Goal: Task Accomplishment & Management: Complete application form

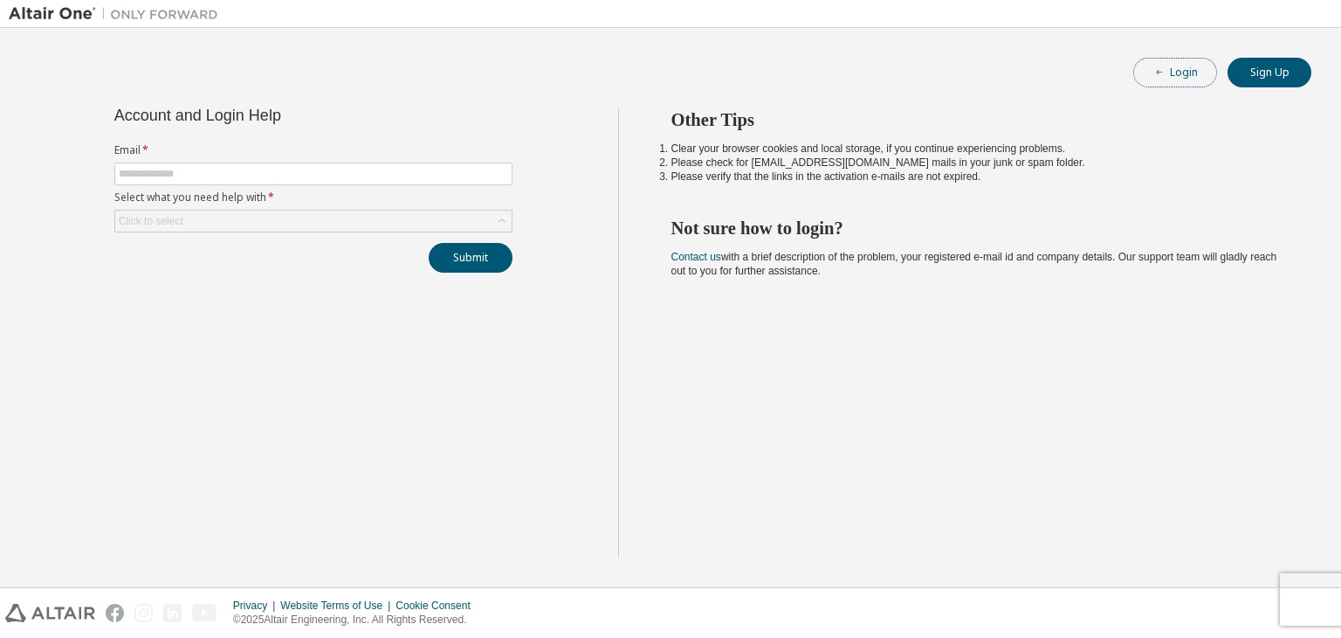
click at [1169, 71] on button "Login" at bounding box center [1176, 73] width 84 height 30
click at [297, 173] on input "text" at bounding box center [313, 174] width 389 height 14
type input "**********"
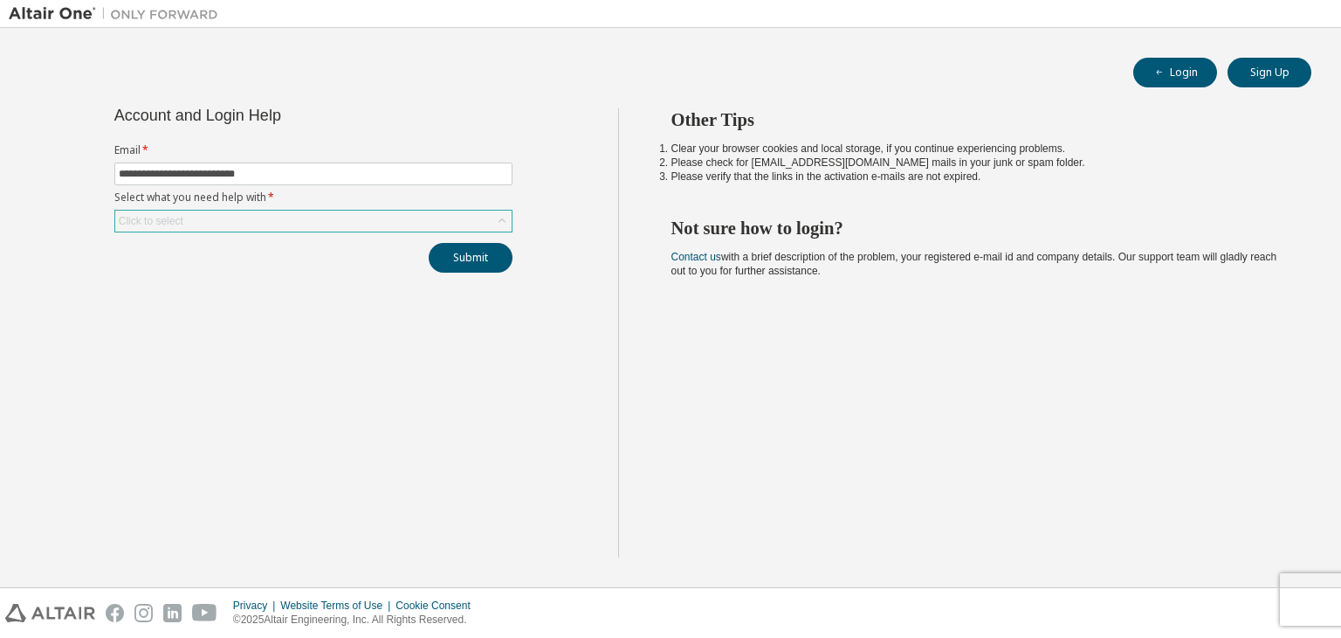
click at [293, 224] on div "Click to select" at bounding box center [313, 220] width 396 height 21
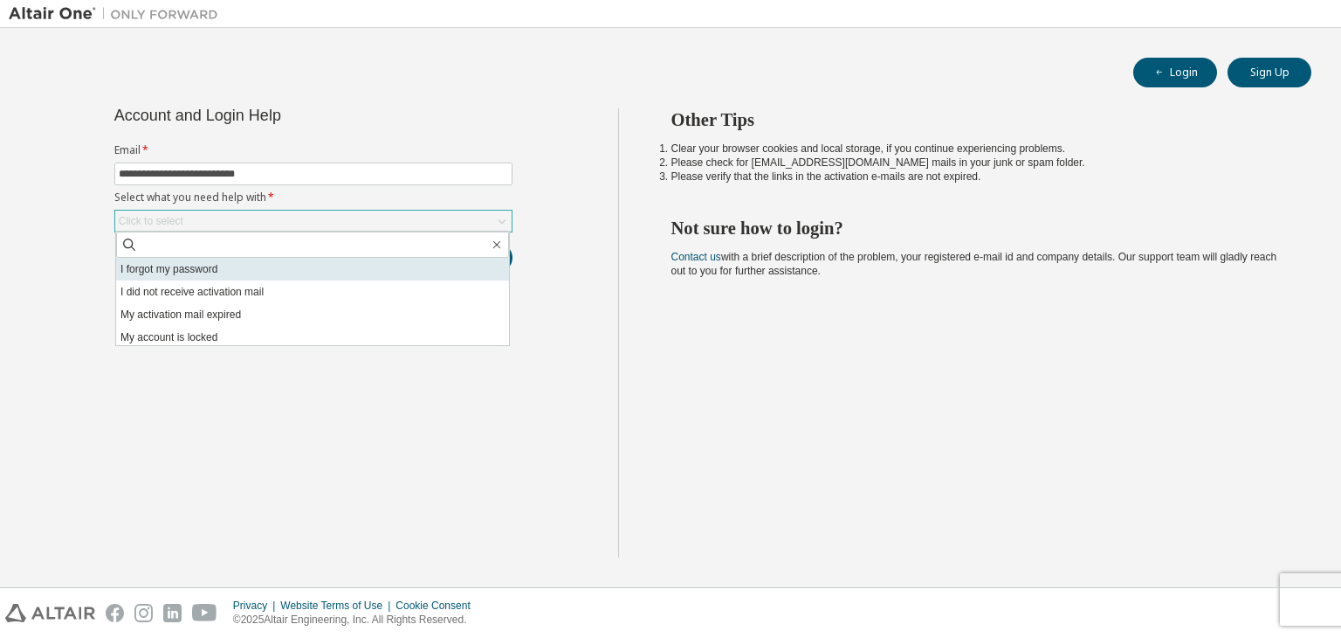
click at [300, 263] on li "I forgot my password" at bounding box center [312, 269] width 393 height 23
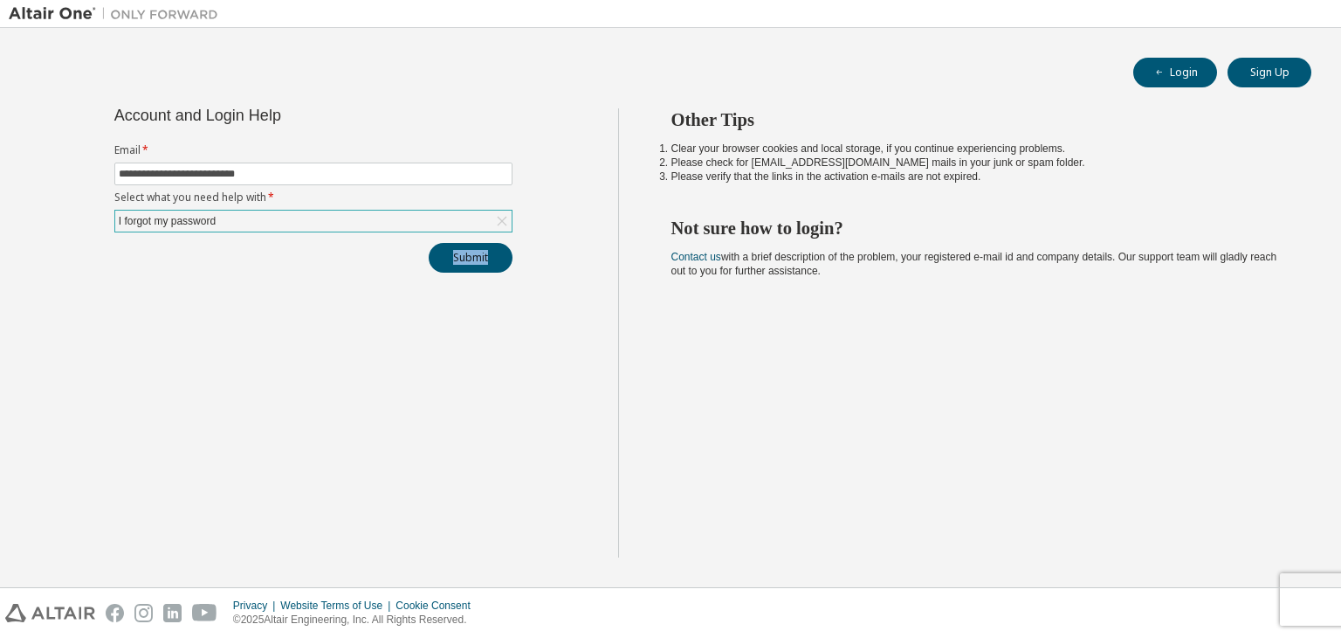
click at [300, 263] on div "Submit" at bounding box center [313, 258] width 398 height 30
click at [447, 252] on button "Submit" at bounding box center [471, 258] width 84 height 30
click at [1110, 596] on div at bounding box center [1101, 600] width 31 height 21
click at [458, 252] on button "Submit" at bounding box center [471, 258] width 84 height 30
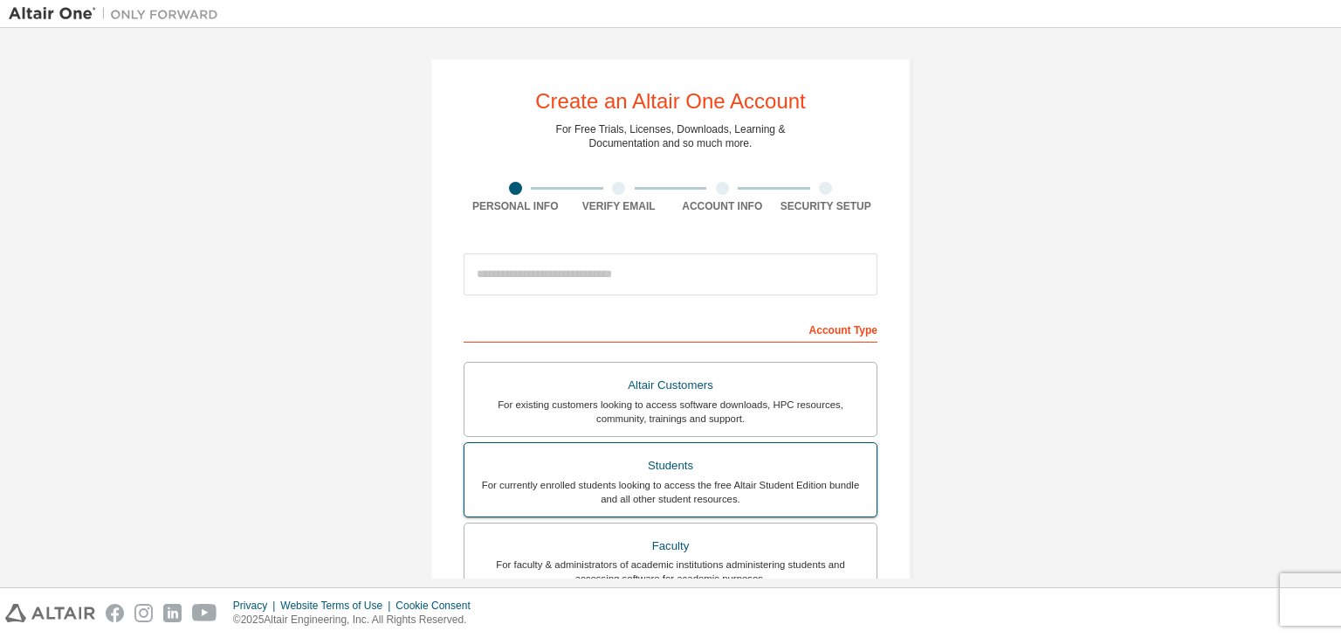
click at [602, 450] on label "Students For currently enrolled students looking to access the free Altair Stud…" at bounding box center [671, 479] width 414 height 75
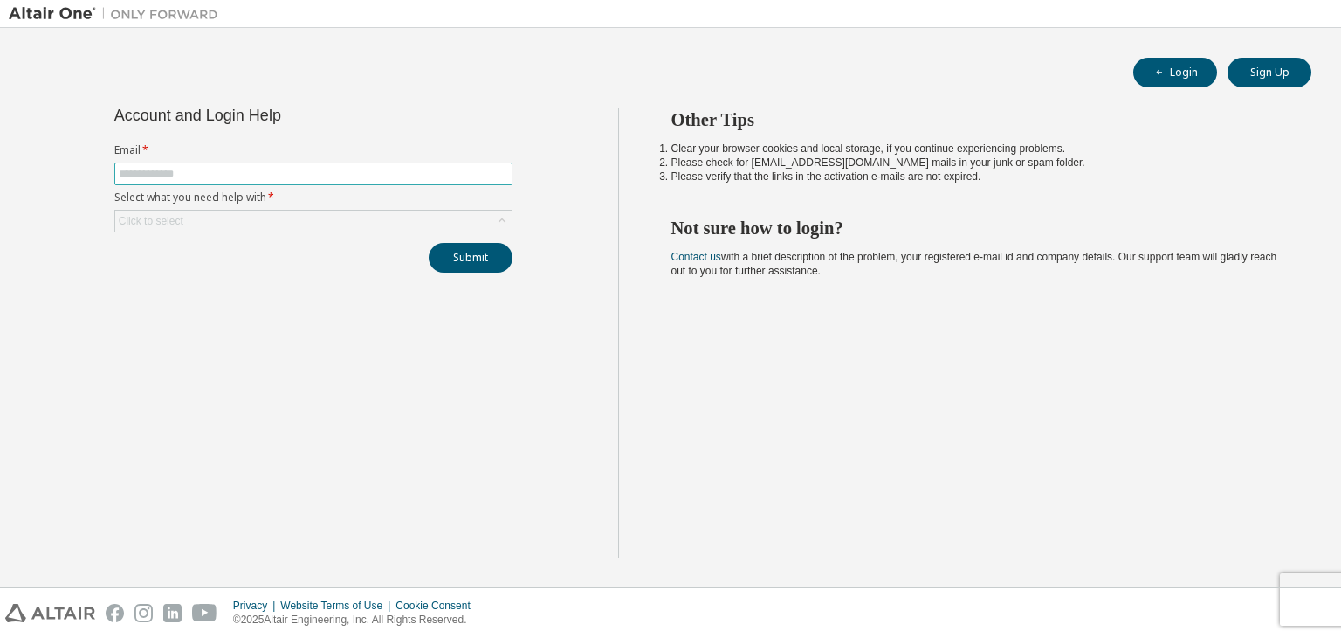
click at [452, 162] on span at bounding box center [313, 173] width 398 height 23
click at [452, 169] on span at bounding box center [313, 173] width 398 height 23
click at [452, 169] on input "text" at bounding box center [313, 174] width 389 height 14
click at [315, 221] on div "Click to select" at bounding box center [313, 220] width 396 height 21
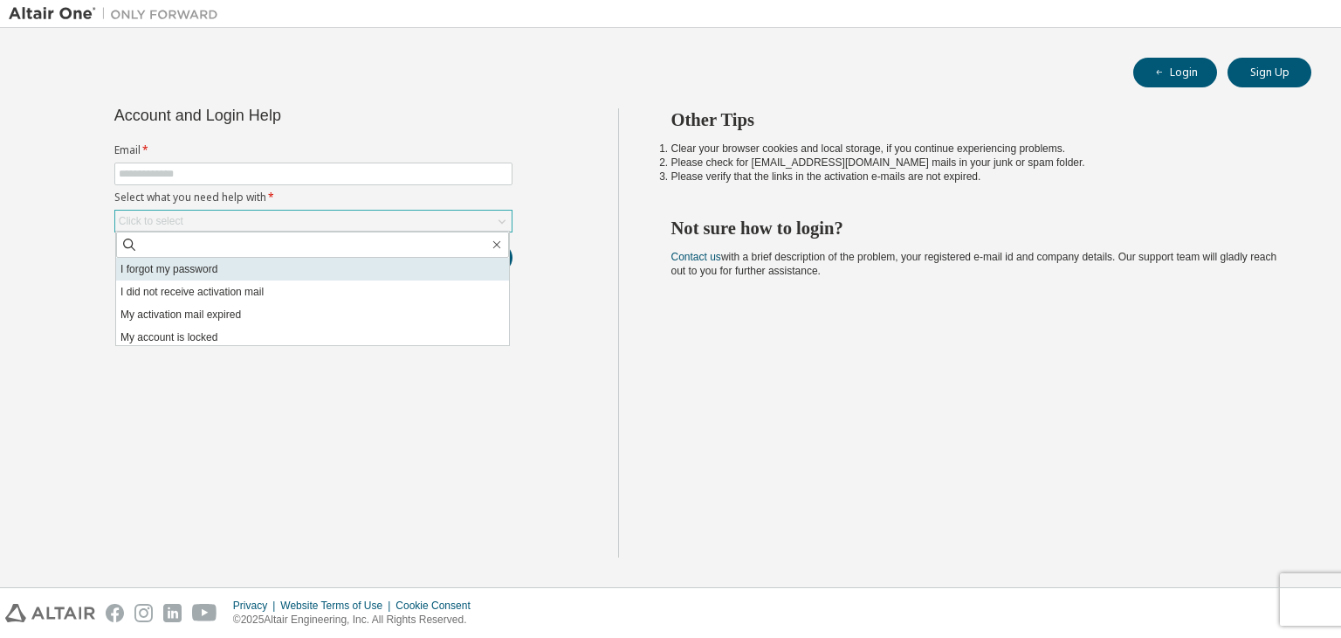
click at [305, 270] on li "I forgot my password" at bounding box center [312, 269] width 393 height 23
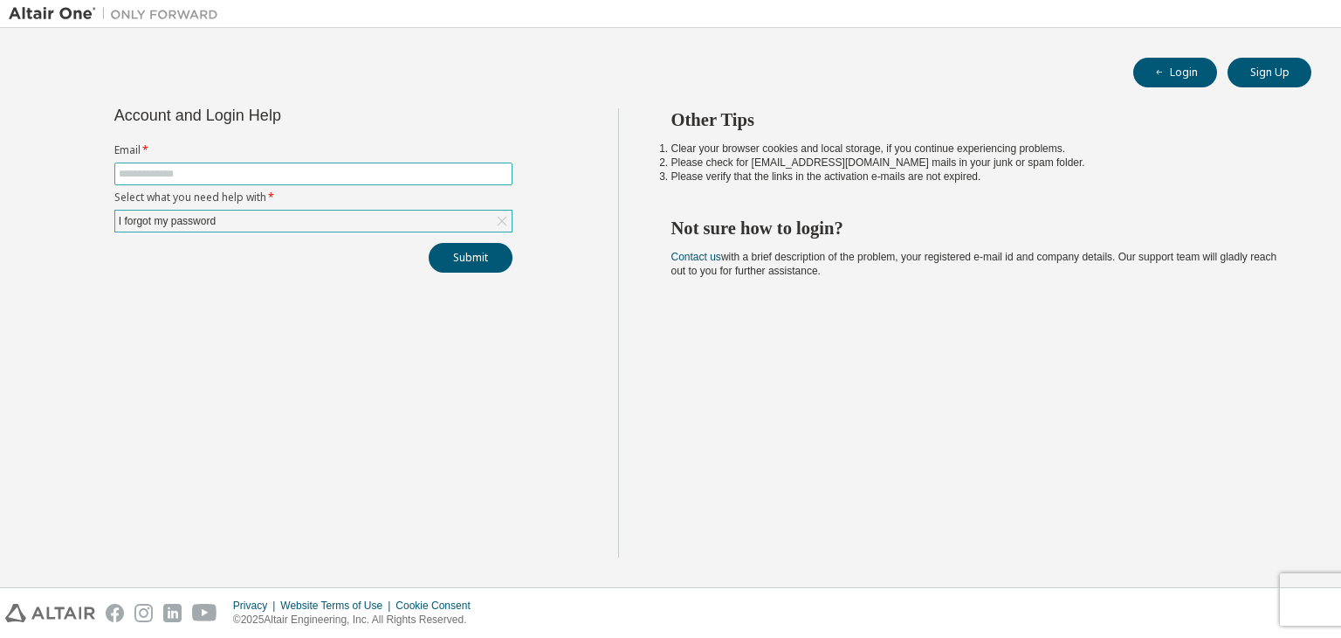
click at [329, 170] on input "text" at bounding box center [313, 174] width 389 height 14
type input "**********"
click at [447, 252] on button "Submit" at bounding box center [471, 258] width 84 height 30
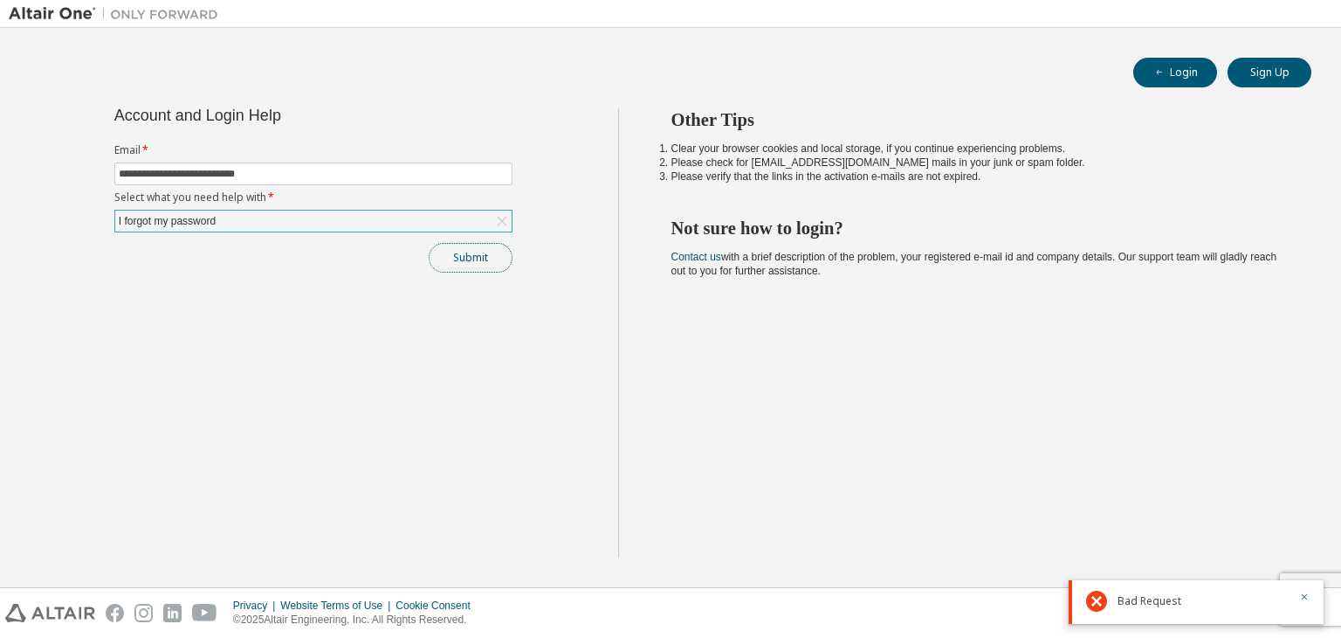
click at [447, 252] on button "Submit" at bounding box center [471, 258] width 84 height 30
click at [1299, 539] on div at bounding box center [1299, 543] width 21 height 21
click at [1306, 539] on icon "button" at bounding box center [1304, 539] width 10 height 10
click at [692, 256] on link "Contact us" at bounding box center [697, 257] width 50 height 12
click at [892, 465] on div "Other Tips Clear your browser cookies and local storage, if you continue experi…" at bounding box center [975, 332] width 715 height 449
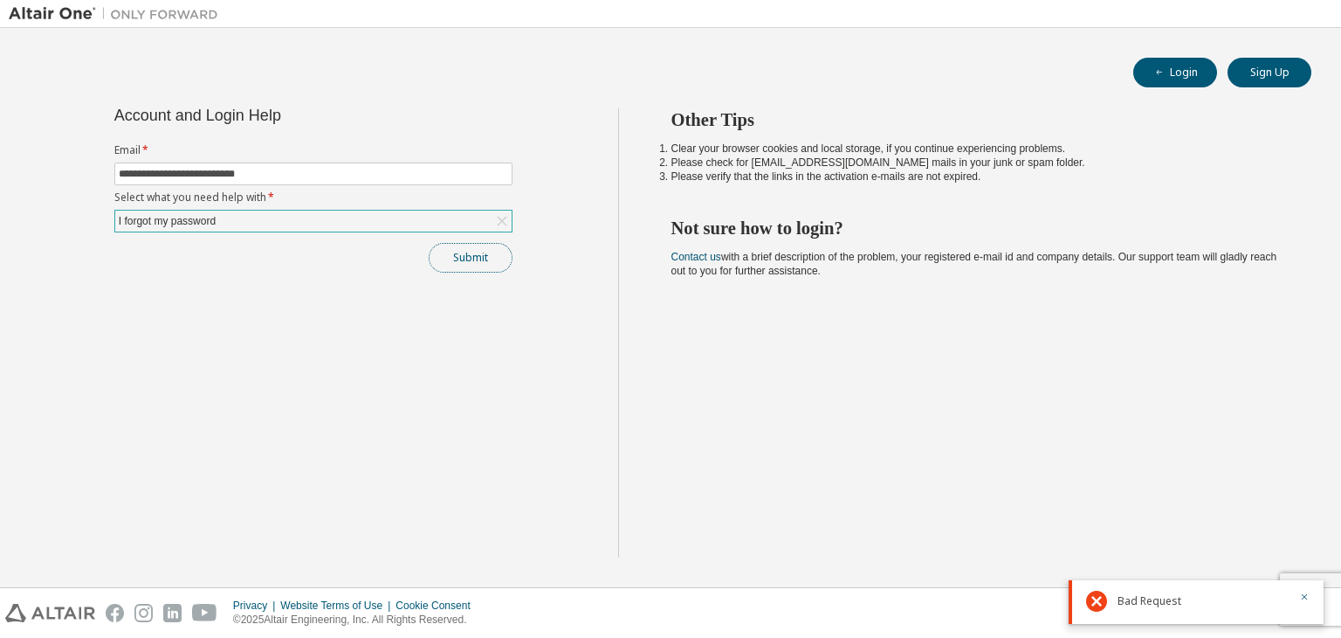
click at [487, 268] on button "Submit" at bounding box center [471, 258] width 84 height 30
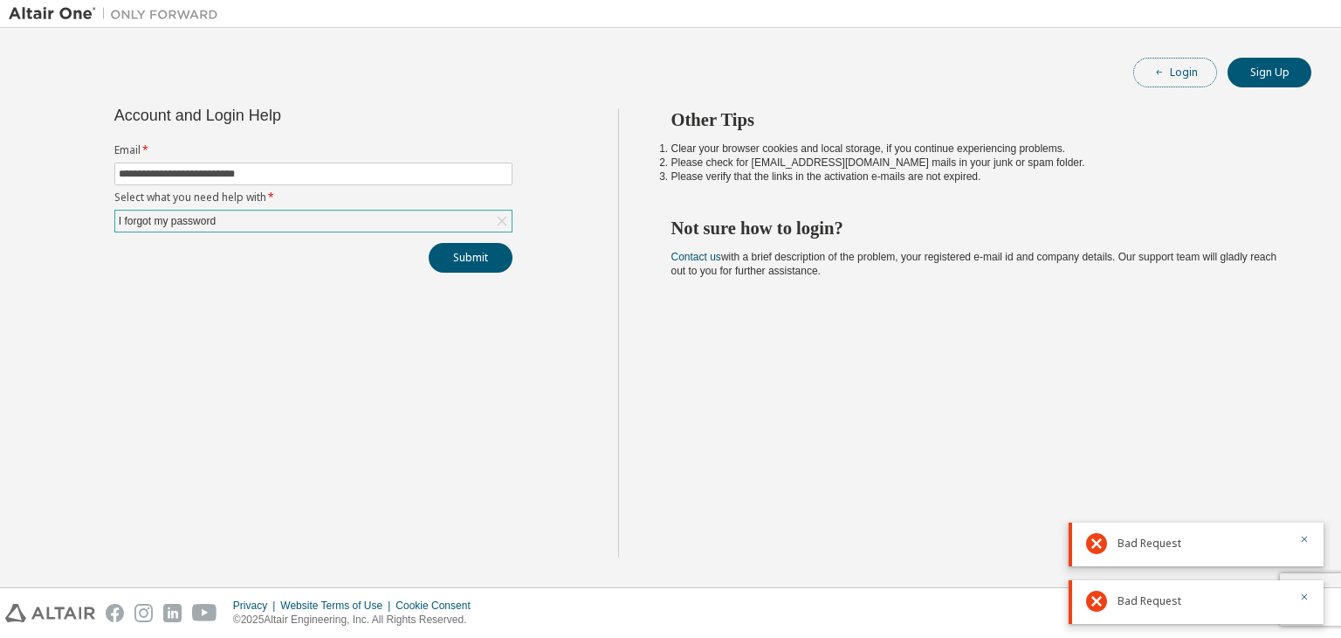
click at [1180, 72] on button "Login" at bounding box center [1176, 73] width 84 height 30
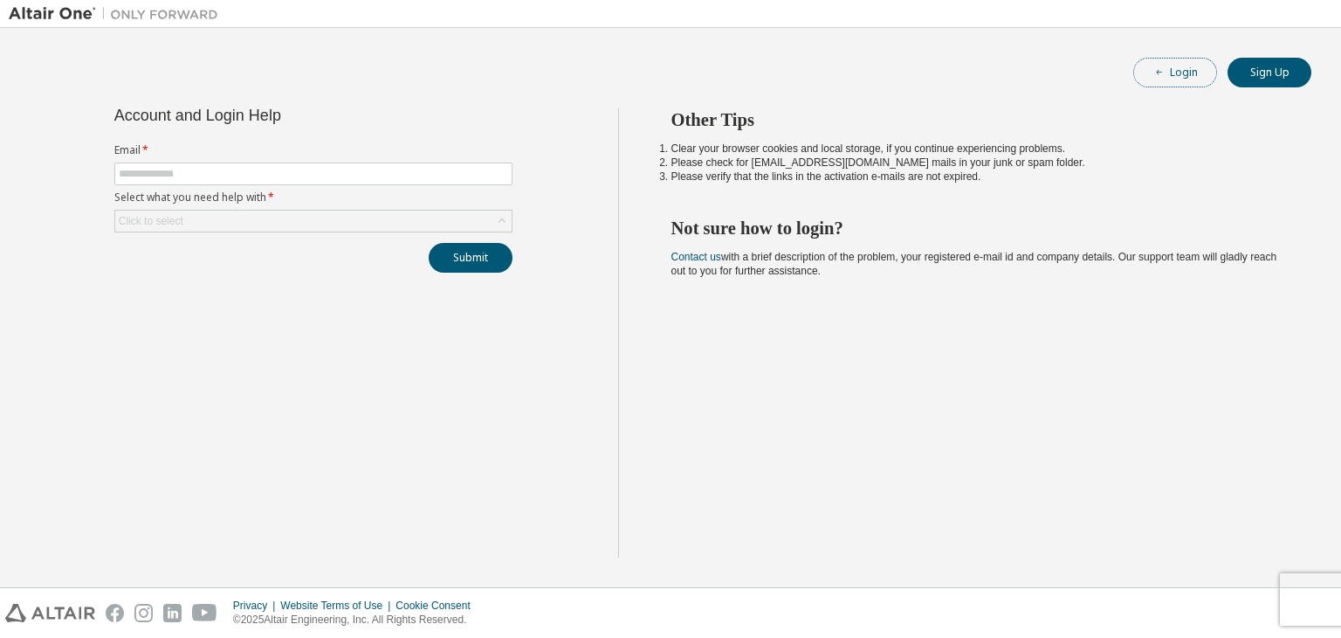
click at [1158, 80] on button "Login" at bounding box center [1176, 73] width 84 height 30
click at [1261, 71] on button "Sign Up" at bounding box center [1270, 73] width 84 height 30
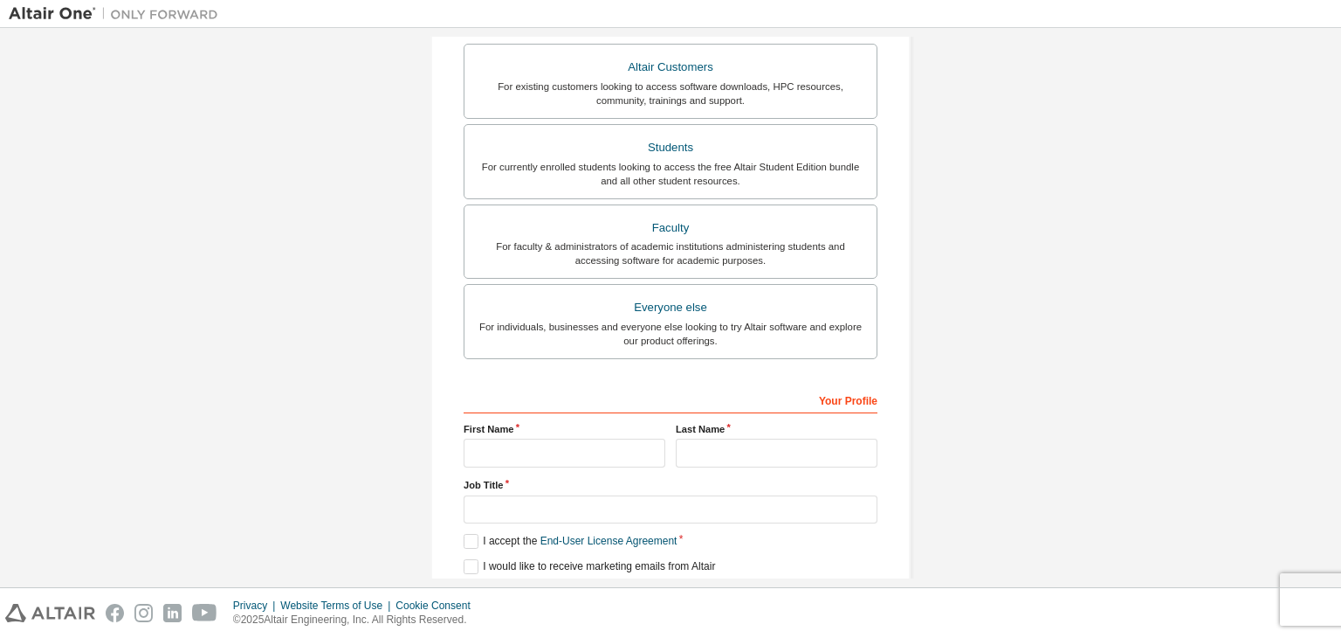
scroll to position [310, 0]
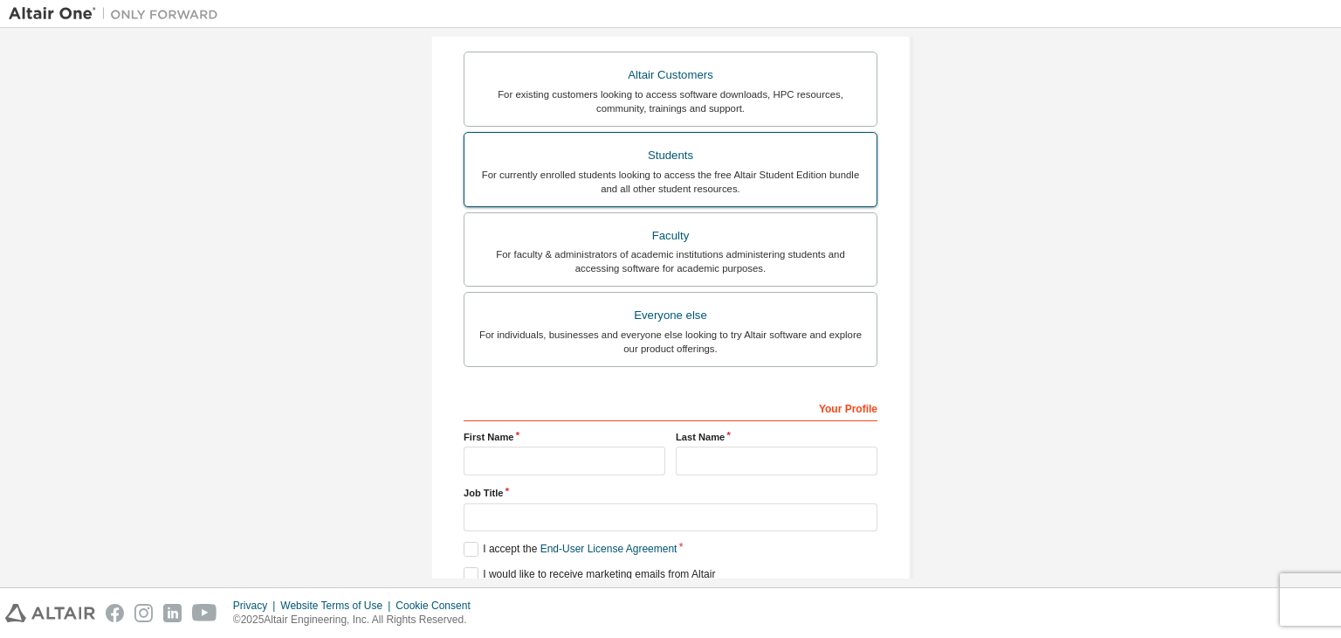
click at [769, 181] on div "For currently enrolled students looking to access the free Altair Student Editi…" at bounding box center [670, 182] width 391 height 28
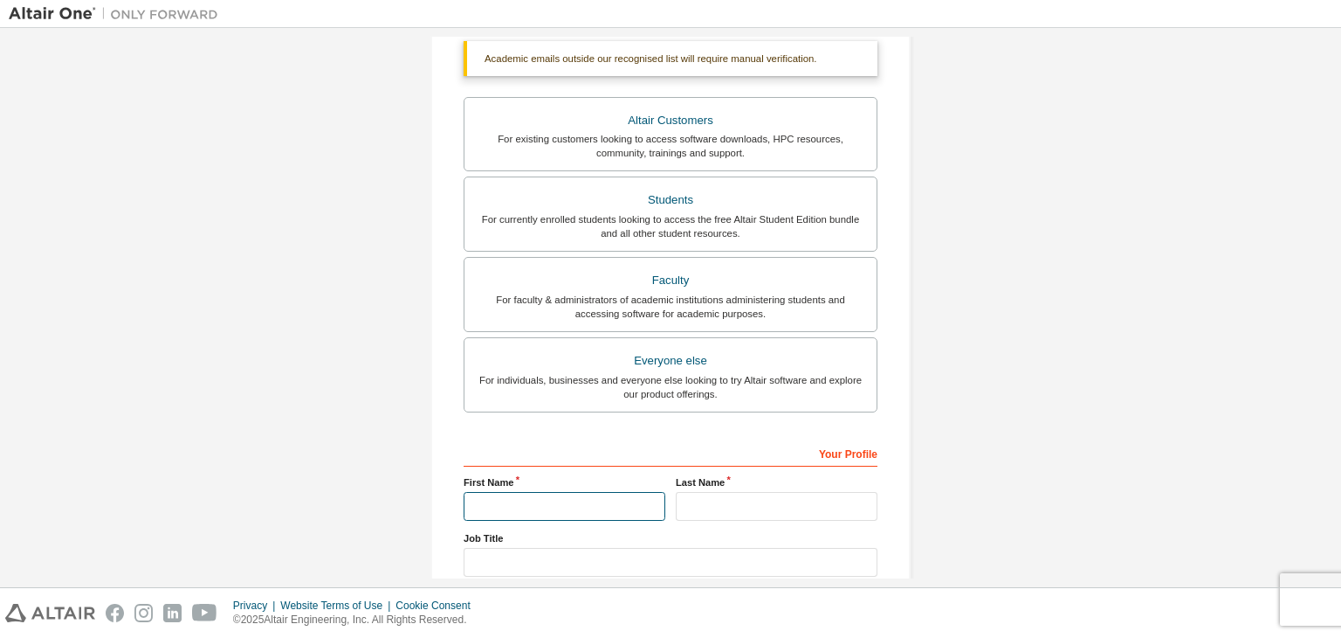
click at [624, 512] on input "text" at bounding box center [565, 506] width 202 height 29
type input "*"
click at [715, 495] on input "text" at bounding box center [777, 506] width 202 height 29
click at [624, 510] on input "**********" at bounding box center [565, 506] width 202 height 29
click at [487, 503] on input "*******" at bounding box center [565, 506] width 202 height 29
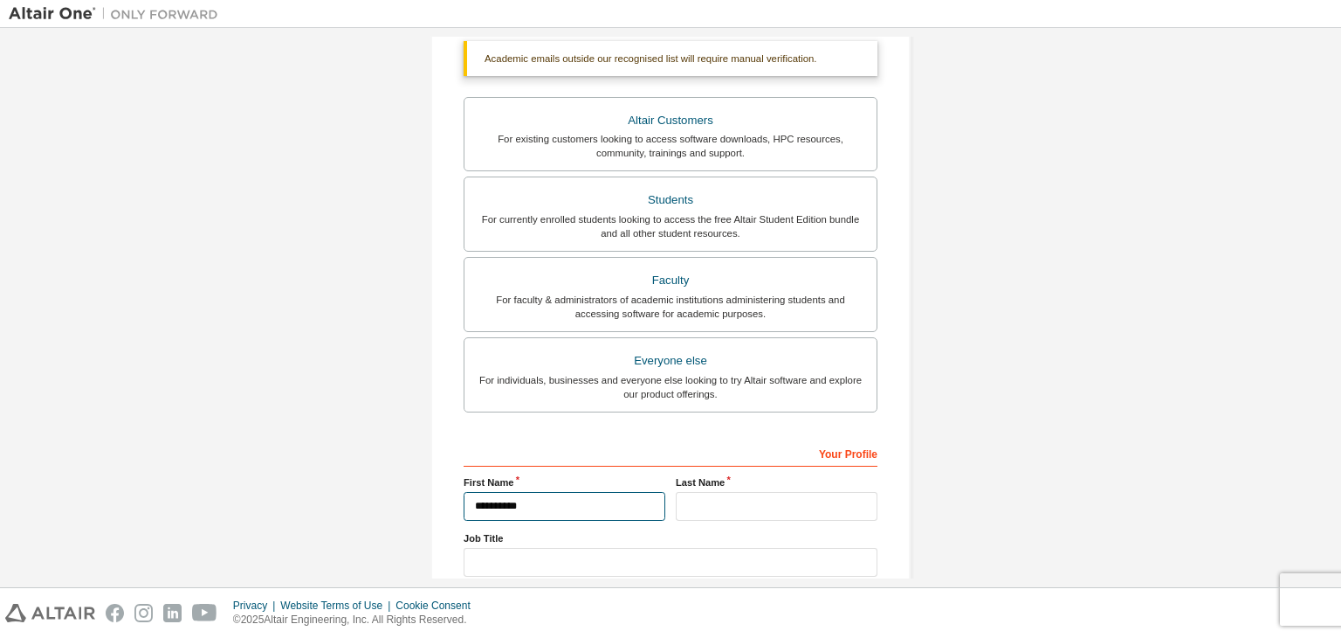
type input "**********"
click at [697, 493] on input "text" at bounding box center [777, 506] width 202 height 29
type input "***"
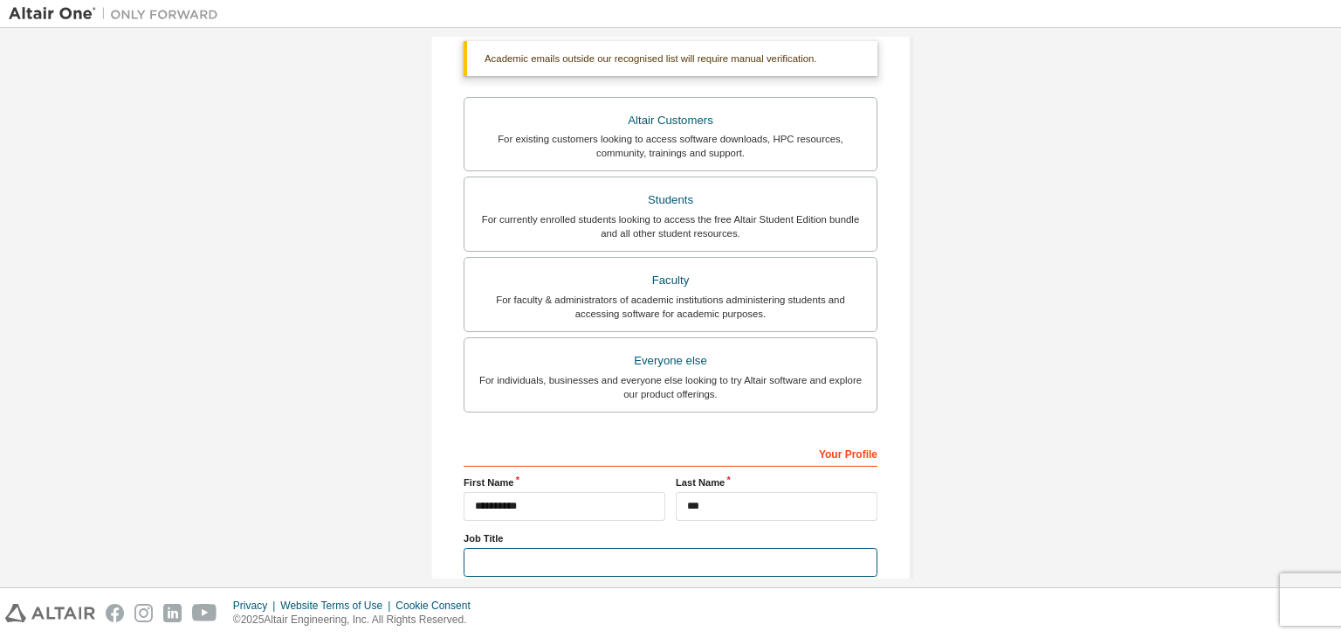
click at [826, 556] on input "text" at bounding box center [671, 562] width 414 height 29
click at [1338, 527] on div "**********" at bounding box center [670, 307] width 1341 height 559
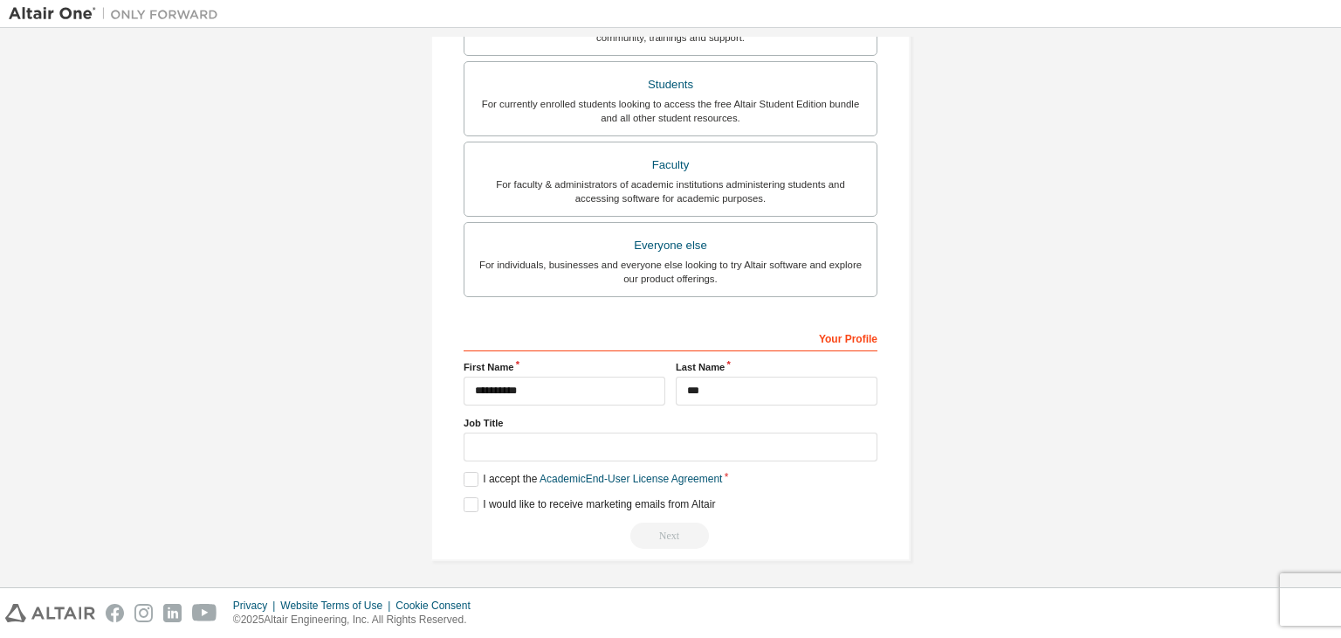
click at [458, 472] on div "**********" at bounding box center [671, 96] width 480 height 928
click at [464, 472] on label "I accept the Academic End-User License Agreement" at bounding box center [593, 479] width 258 height 15
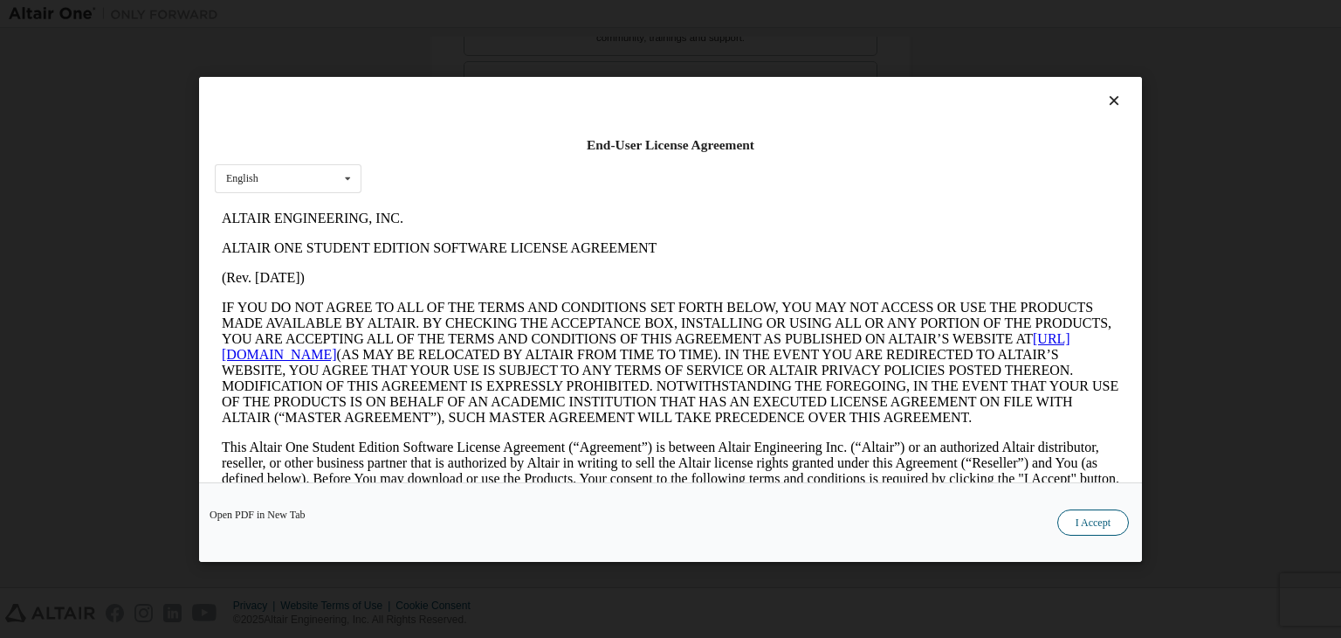
scroll to position [0, 0]
click at [1096, 513] on button "I Accept" at bounding box center [1094, 522] width 72 height 26
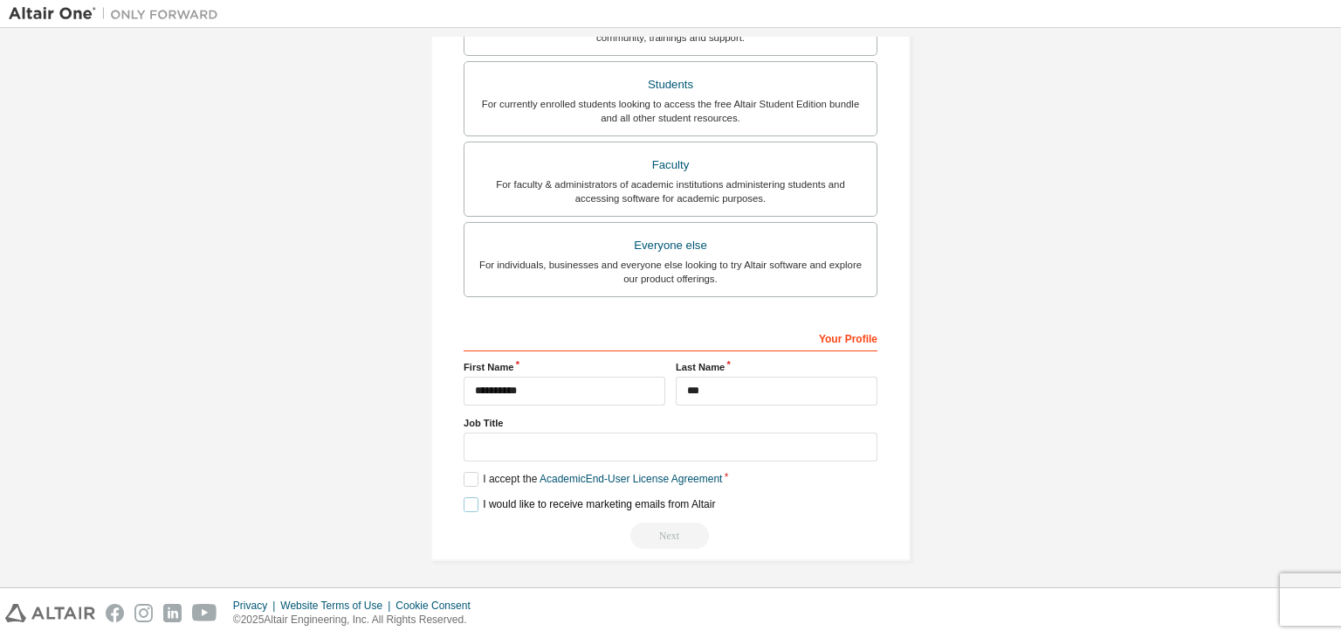
click at [466, 498] on label "I would like to receive marketing emails from Altair" at bounding box center [590, 504] width 252 height 15
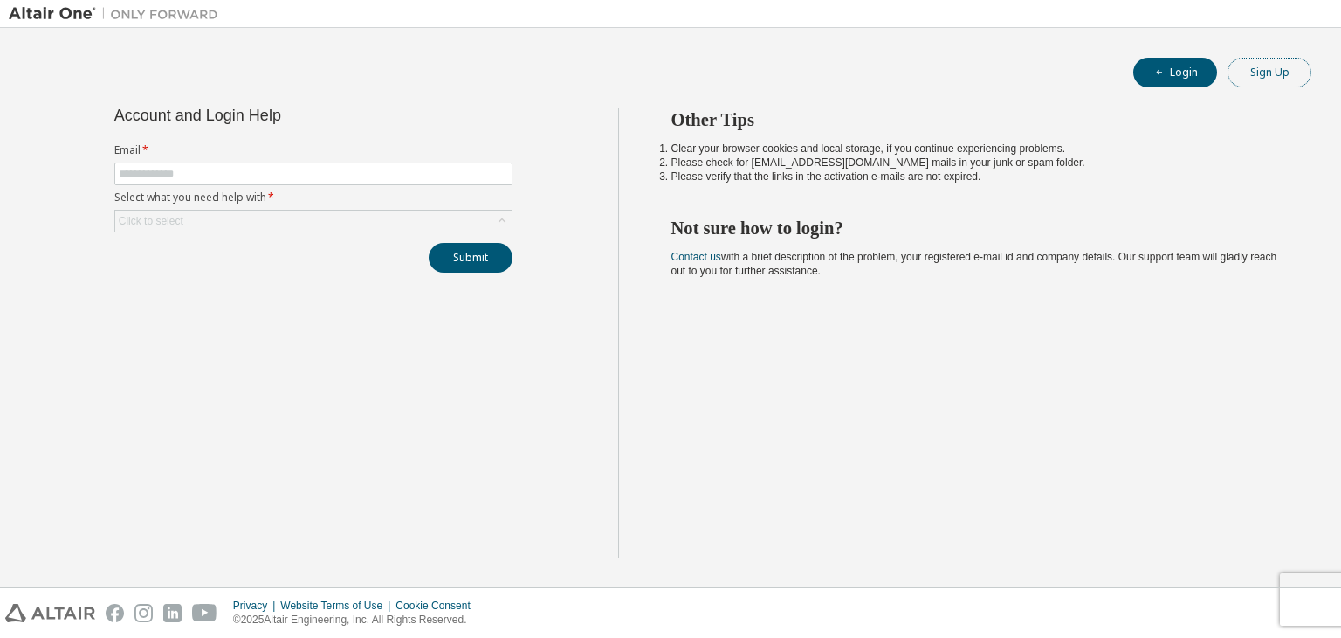
click at [1259, 64] on button "Sign Up" at bounding box center [1270, 73] width 84 height 30
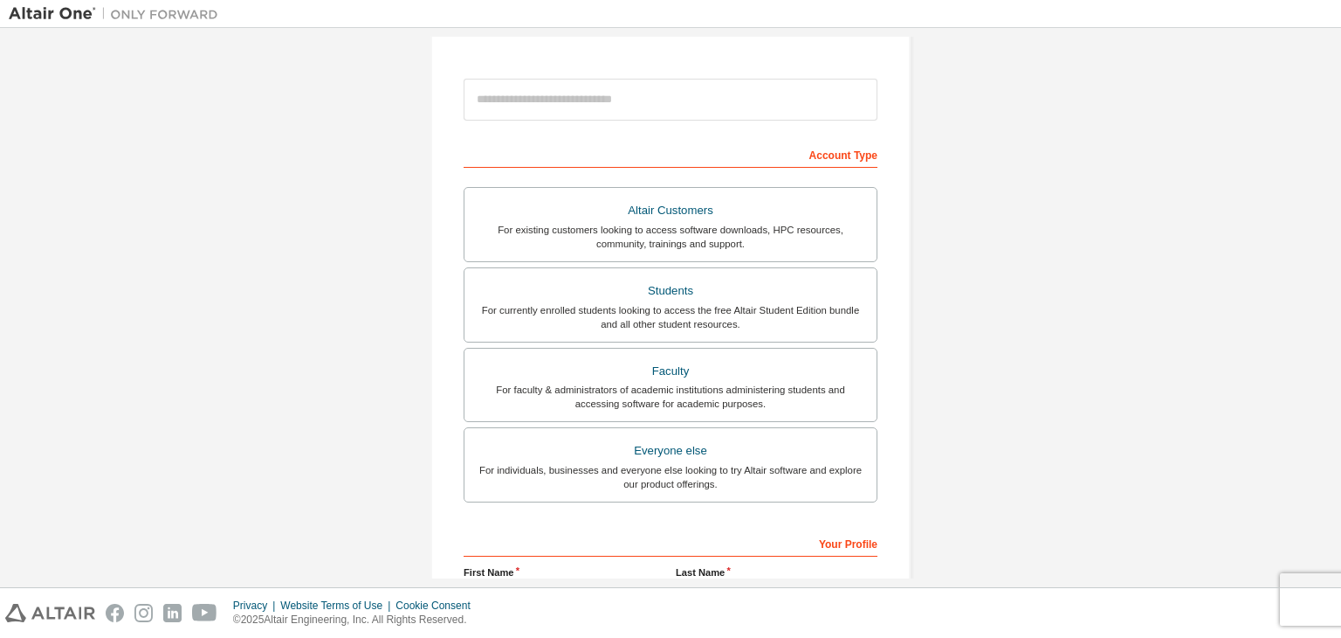
scroll to position [210, 0]
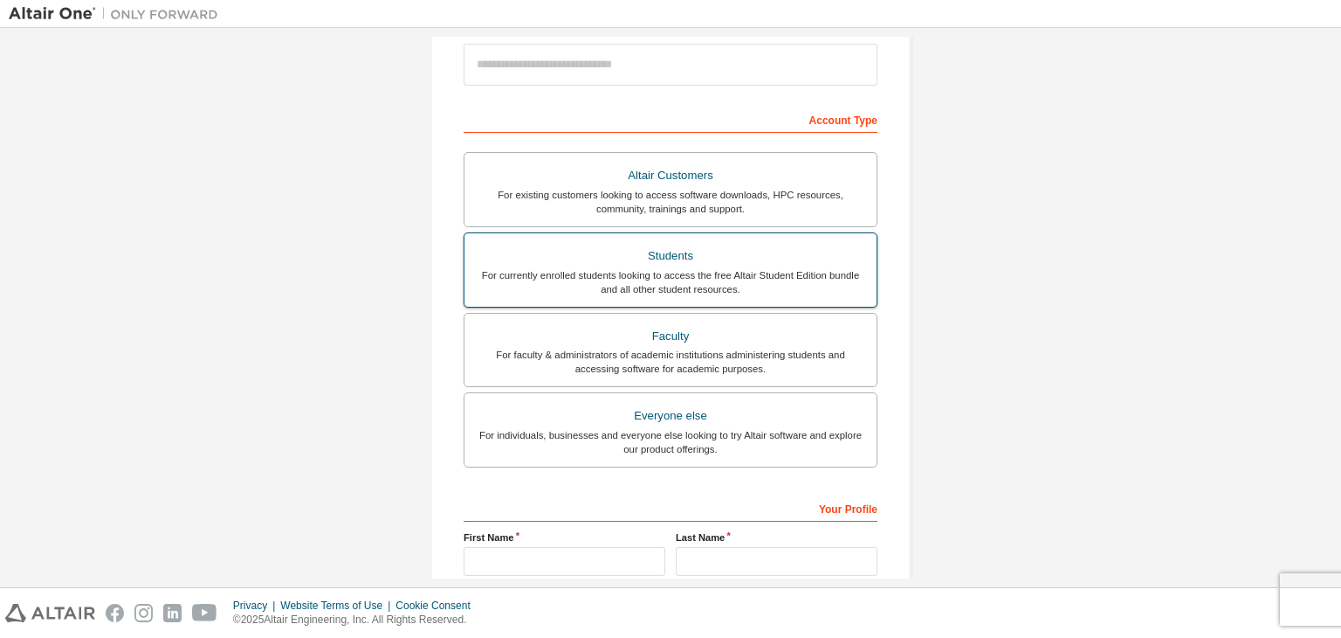
click at [804, 260] on div "Students" at bounding box center [670, 256] width 391 height 24
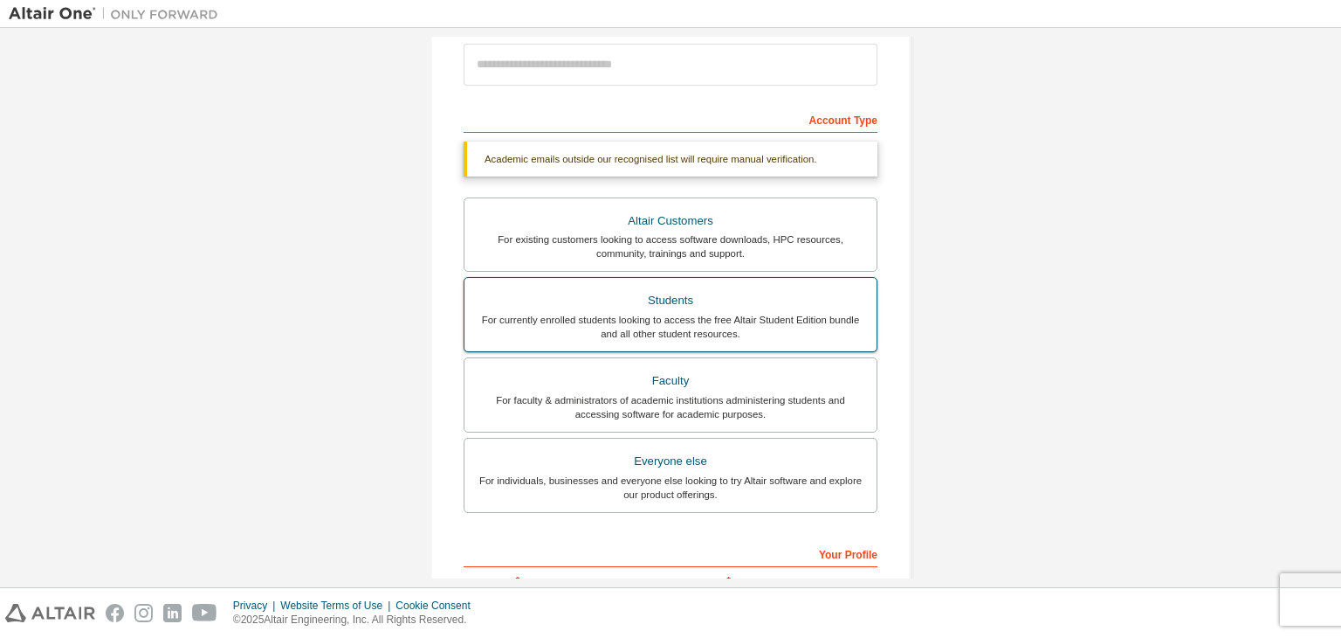
click at [804, 260] on label "Altair Customers For existing customers looking to access software downloads, H…" at bounding box center [671, 234] width 414 height 75
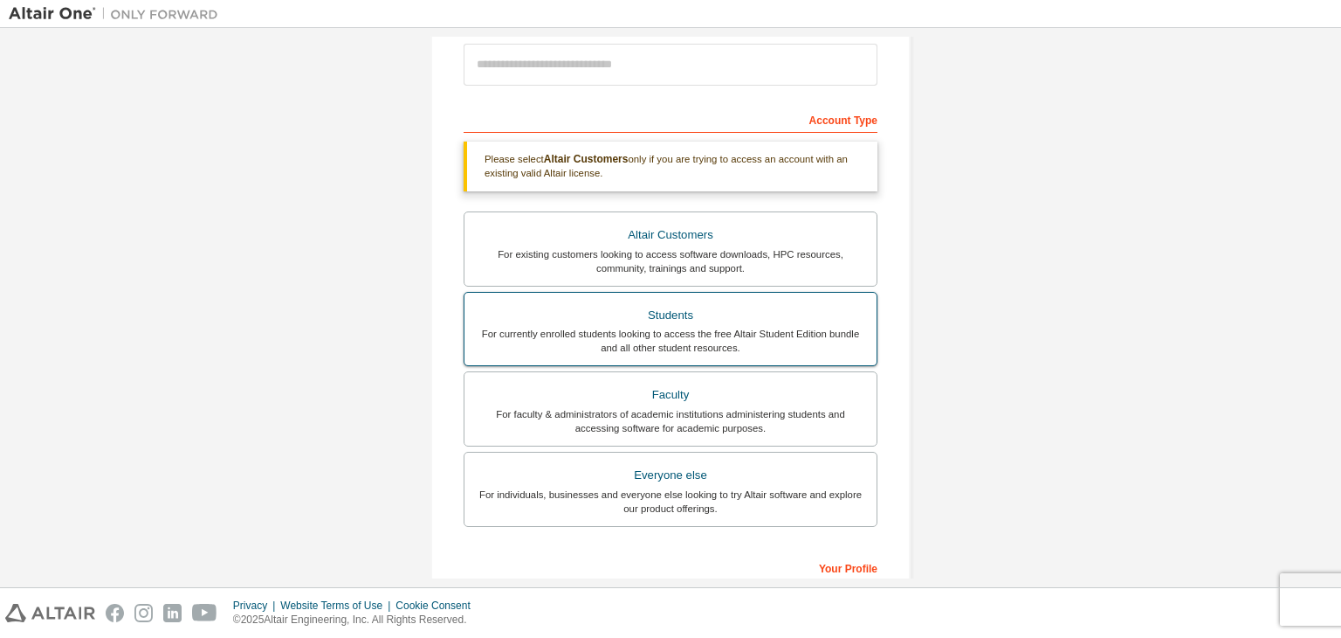
click at [793, 311] on div "Students" at bounding box center [670, 315] width 391 height 24
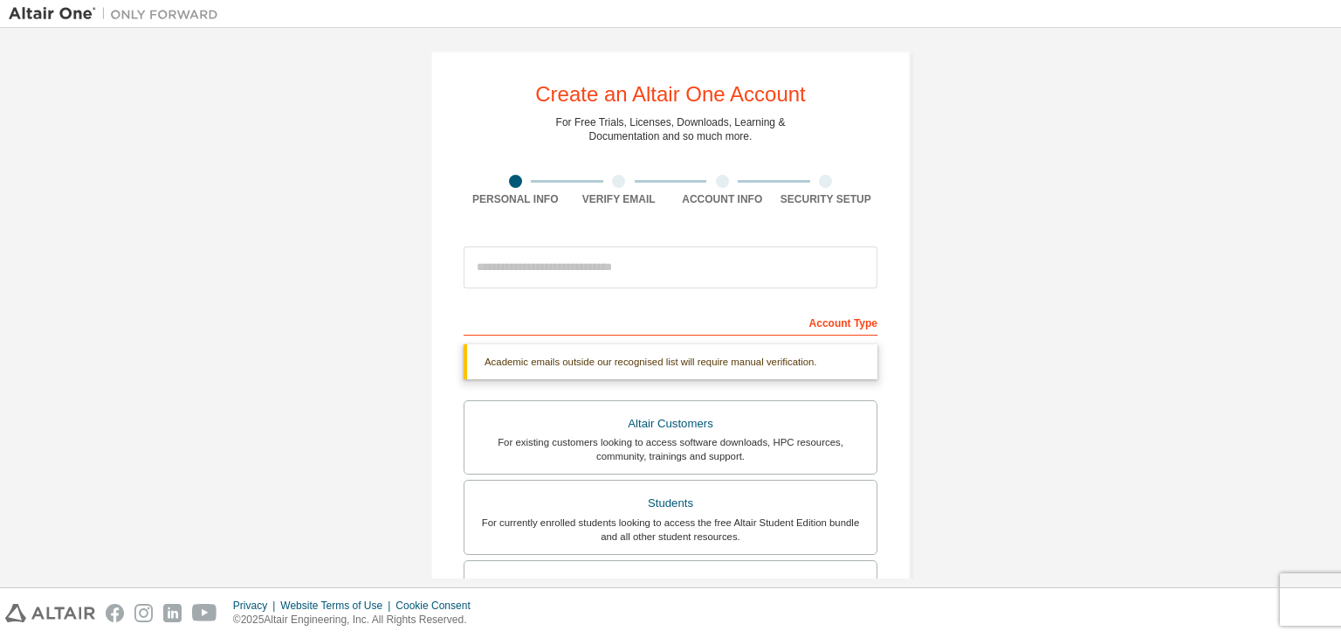
scroll to position [0, 0]
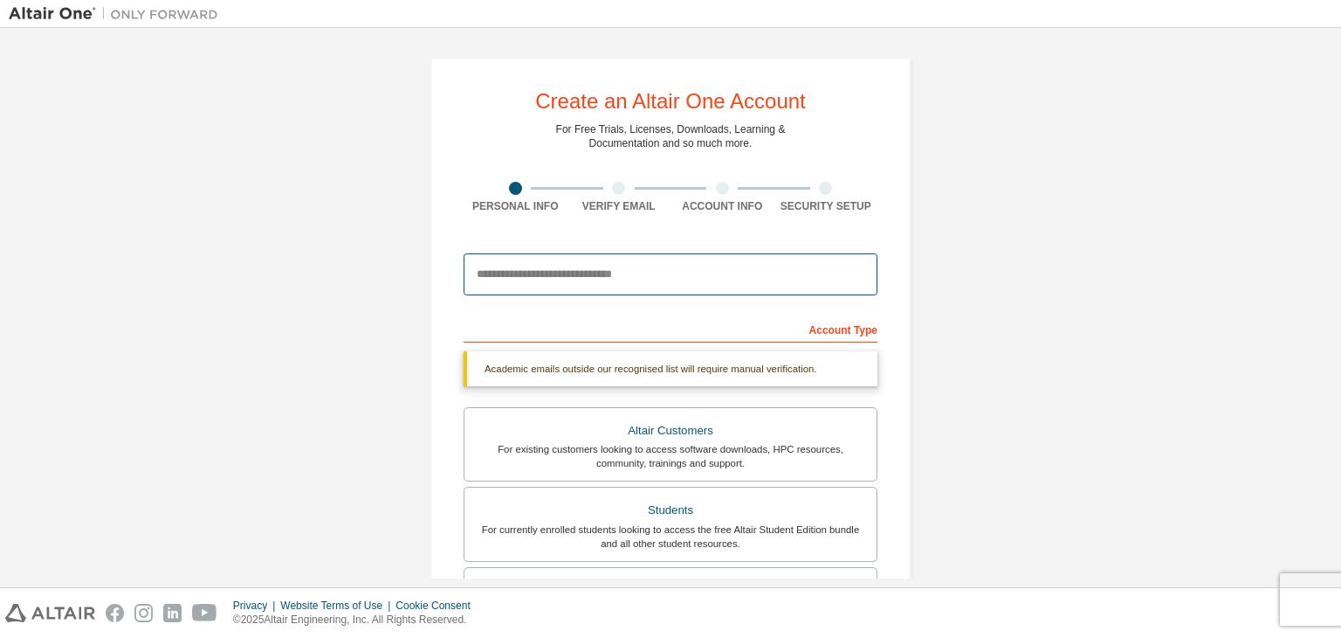
click at [756, 263] on input "email" at bounding box center [671, 274] width 414 height 42
type input "**********"
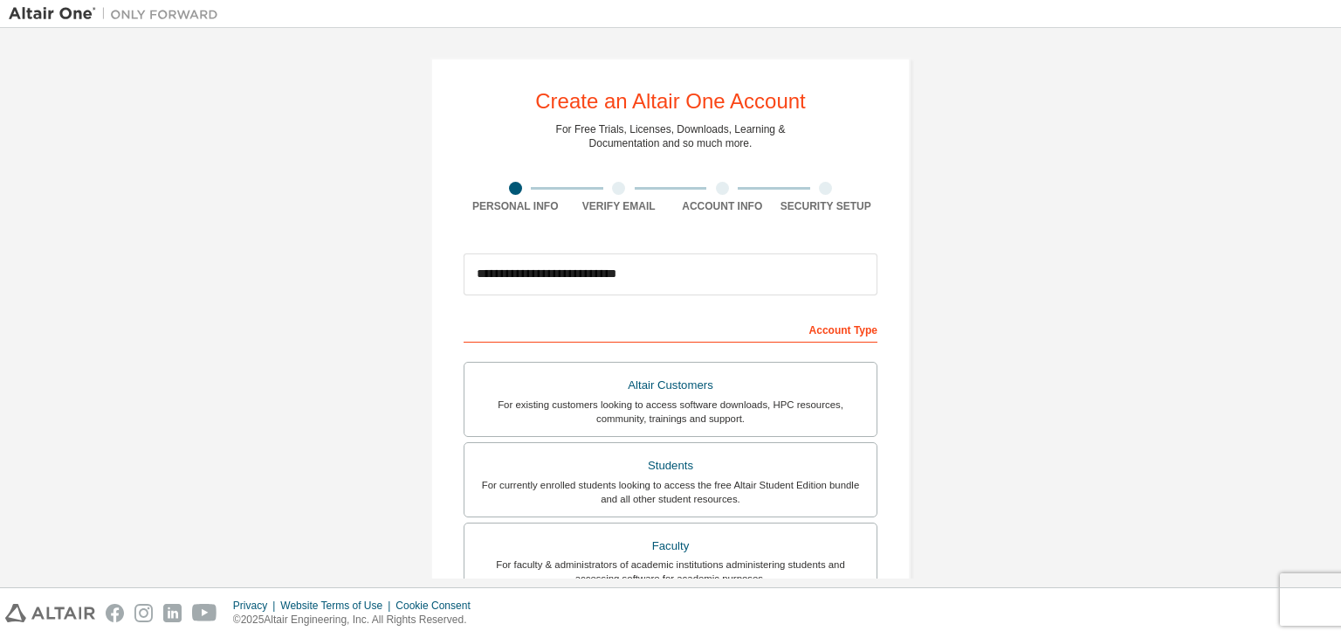
click at [833, 326] on div "Account Type" at bounding box center [671, 328] width 414 height 28
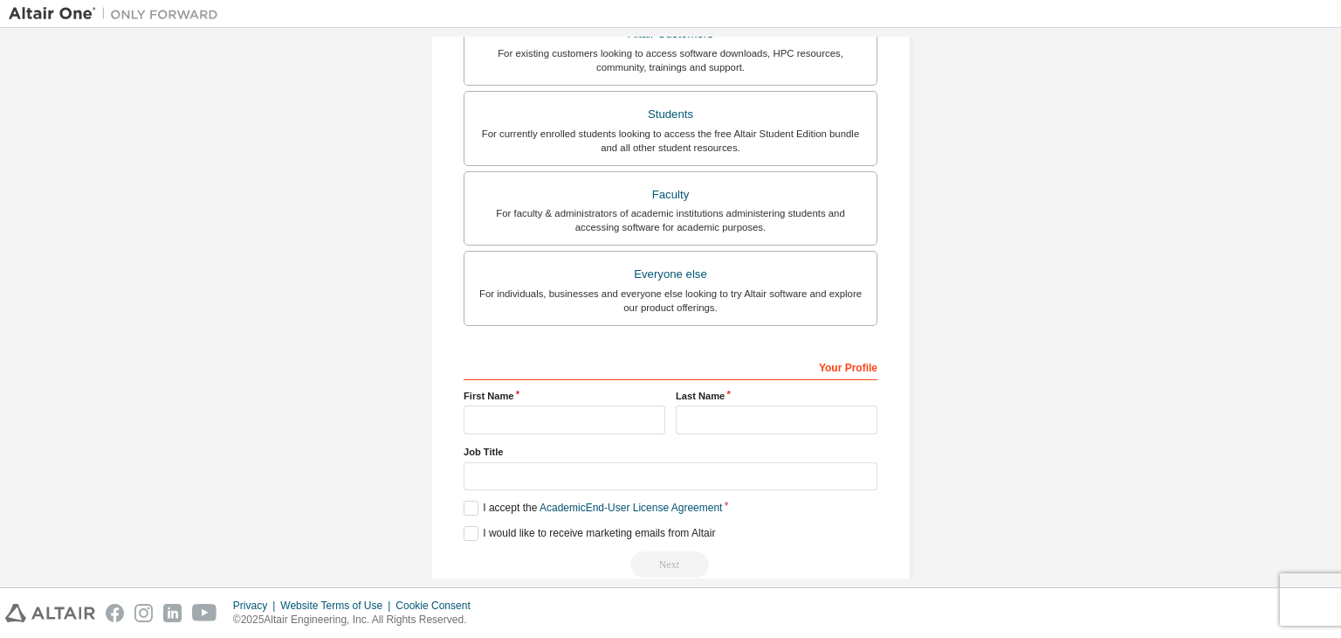
scroll to position [380, 0]
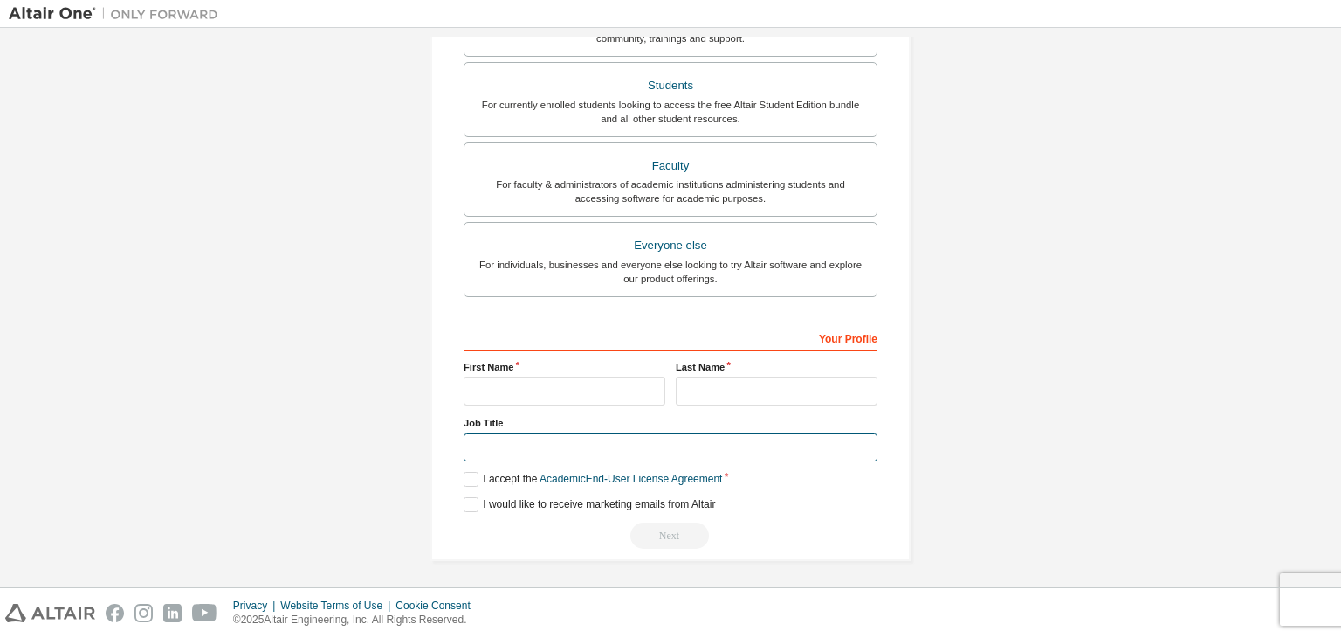
click at [622, 443] on input "text" at bounding box center [671, 447] width 414 height 29
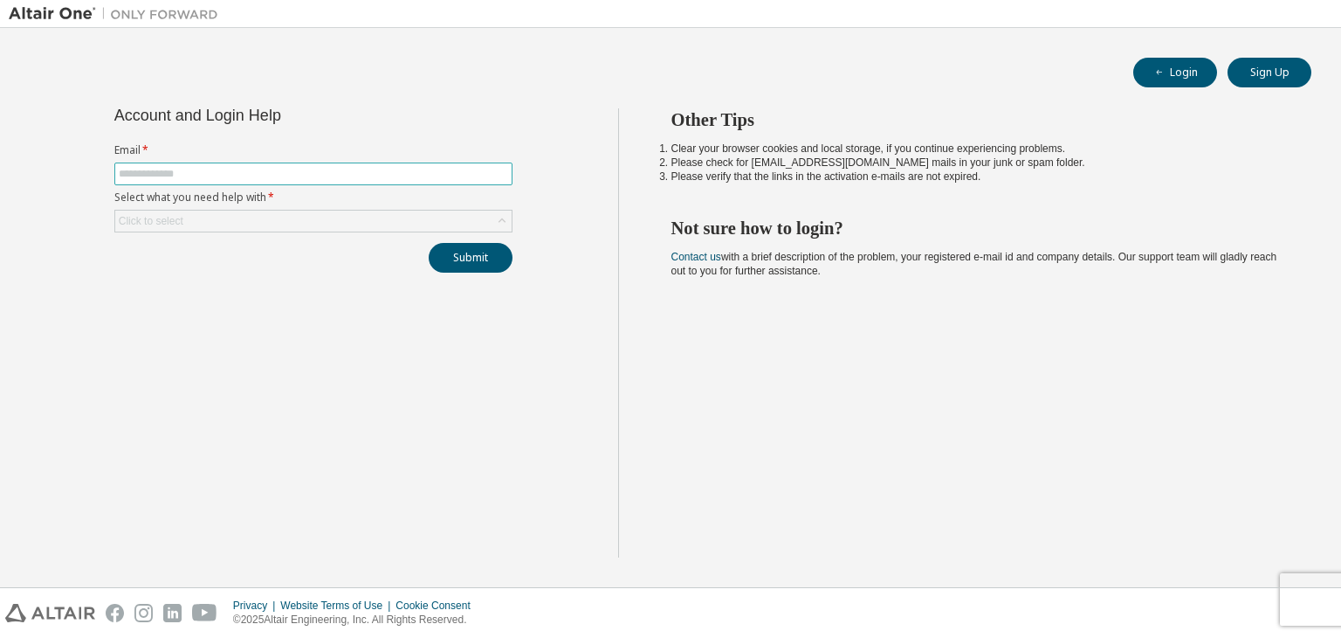
click at [286, 173] on input "text" at bounding box center [313, 174] width 389 height 14
type input "**********"
click at [319, 214] on div "Click to select" at bounding box center [313, 220] width 396 height 21
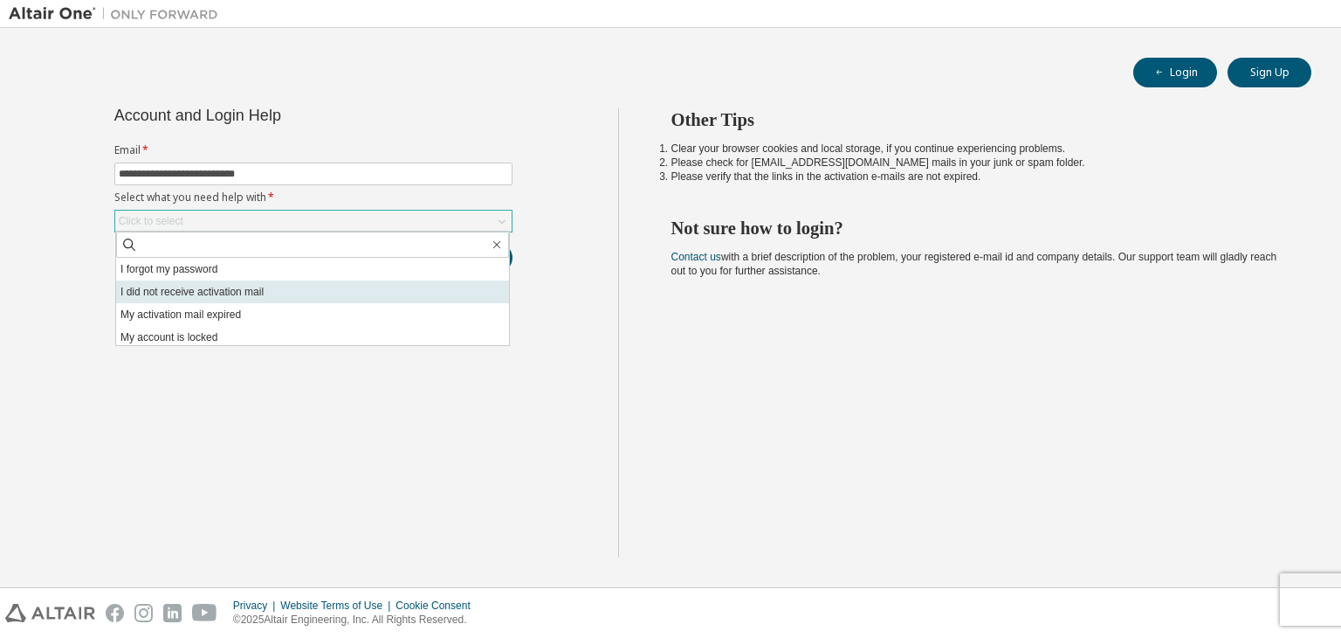
click at [315, 300] on li "I did not receive activation mail" at bounding box center [312, 291] width 393 height 23
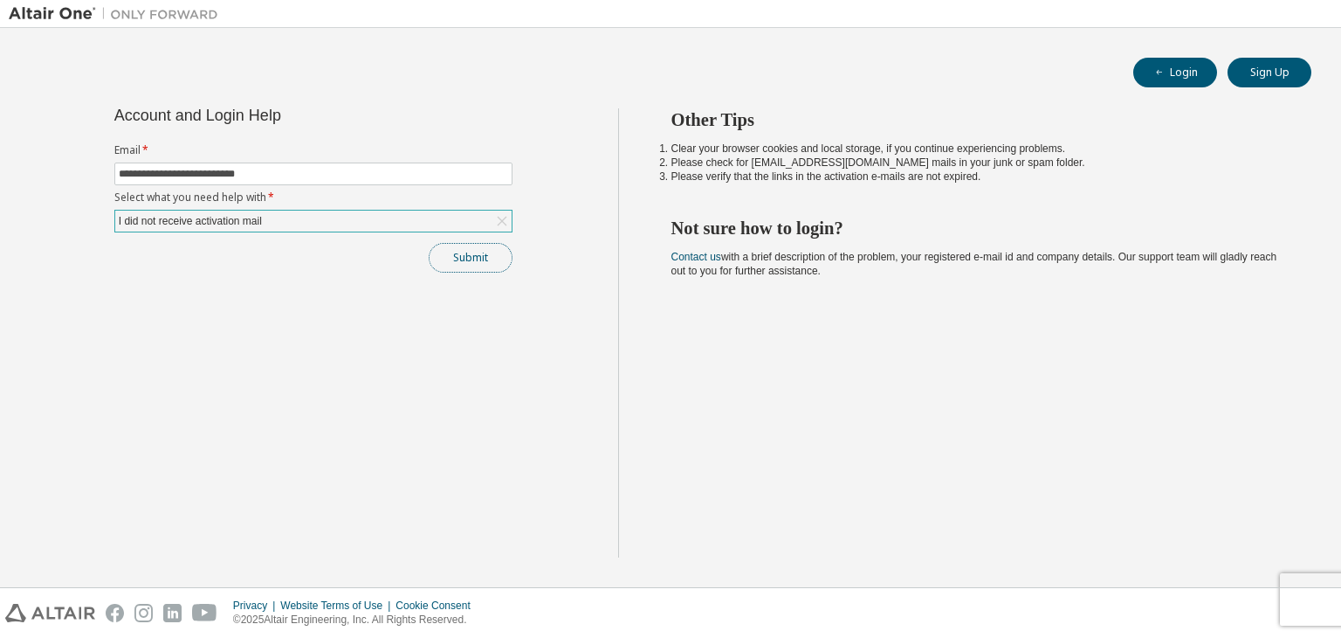
click at [474, 259] on button "Submit" at bounding box center [471, 258] width 84 height 30
click at [406, 214] on div "I did not receive activation mail" at bounding box center [313, 220] width 396 height 21
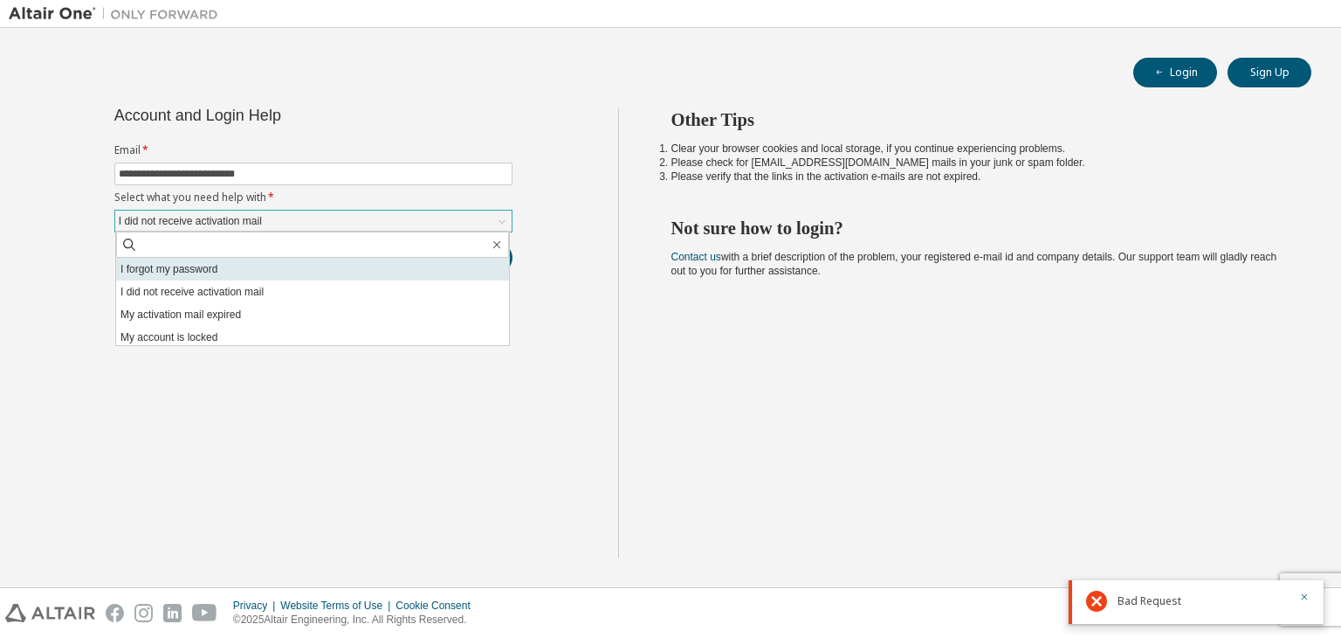
click at [396, 267] on li "I forgot my password" at bounding box center [312, 269] width 393 height 23
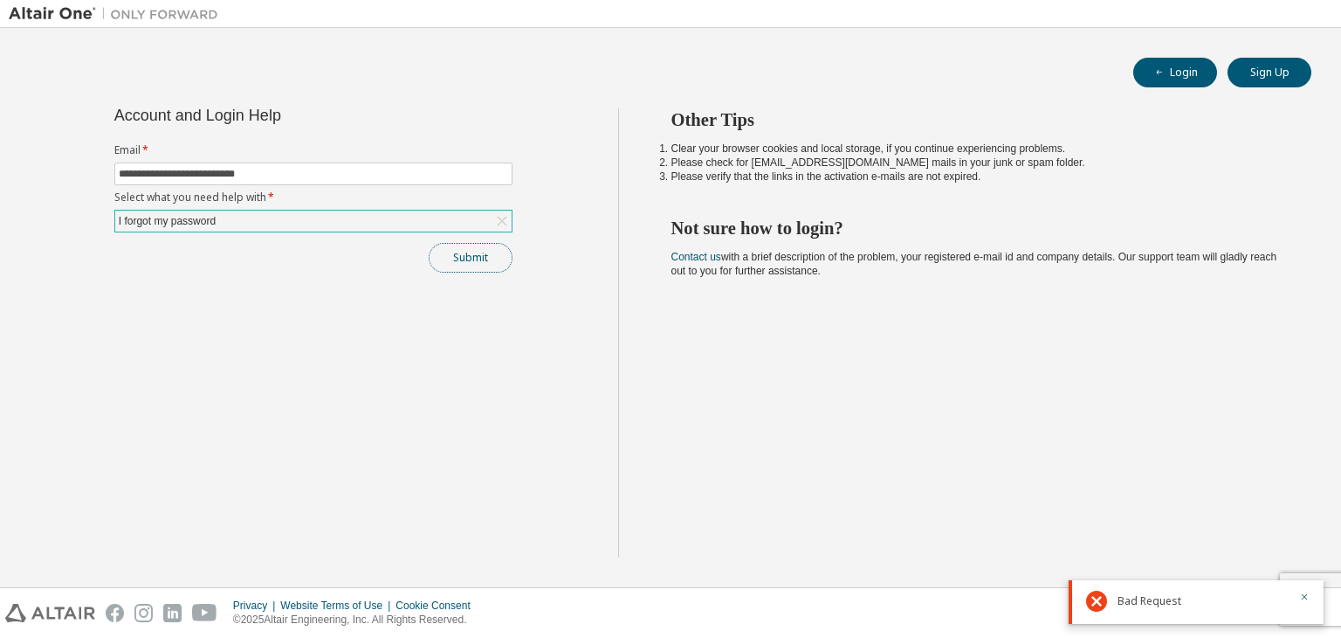
click at [461, 252] on button "Submit" at bounding box center [471, 258] width 84 height 30
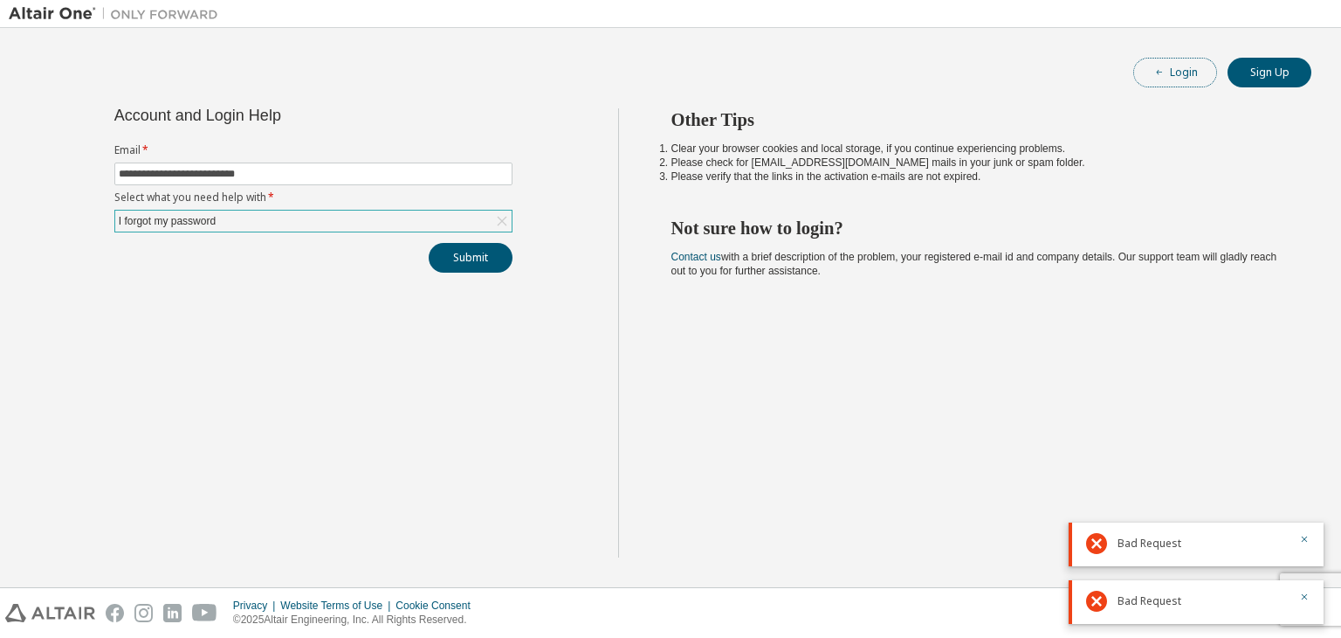
click at [1183, 74] on button "Login" at bounding box center [1176, 73] width 84 height 30
